Goal: Ask a question: Seek information or help from site administrators or community

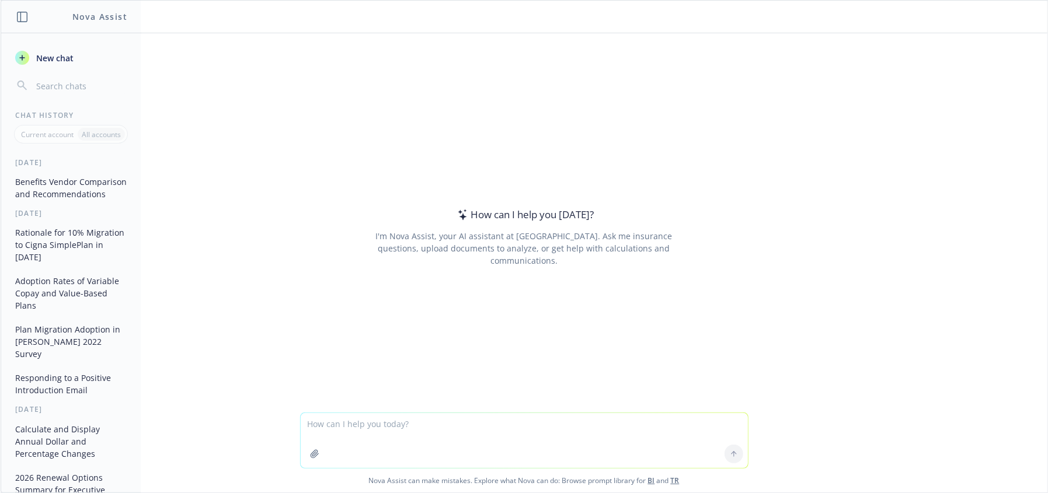
click at [393, 437] on textarea at bounding box center [524, 440] width 447 height 55
paste textarea "Exclusions and Limitations Unless otherwise shown below, these exclusions apply…"
type textarea "explain what this means in simple terms for non-beneits people Exclusions and L…"
